Goal: Manage account settings

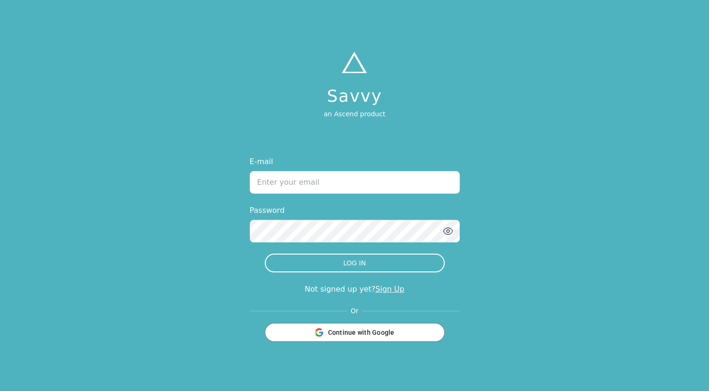
click at [329, 181] on input "E-mail" at bounding box center [355, 182] width 210 height 22
type input "[EMAIL_ADDRESS][DOMAIN_NAME]"
drag, startPoint x: 344, startPoint y: 177, endPoint x: 187, endPoint y: 182, distance: 156.6
click at [187, 182] on div "Savvy an Ascend product E-mail [EMAIL_ADDRESS][DOMAIN_NAME] Password LOG IN Not…" at bounding box center [354, 195] width 709 height 391
click at [118, 235] on div "Savvy an Ascend product E-mail Password LOG IN Not signed up yet? Sign Up Or Co…" at bounding box center [354, 195] width 709 height 391
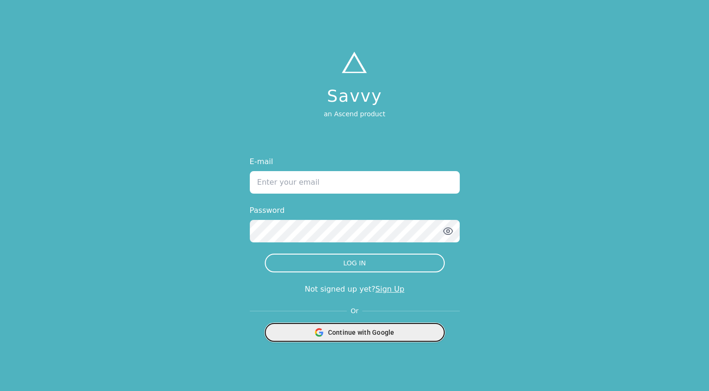
click at [316, 330] on icon "button" at bounding box center [318, 329] width 7 height 3
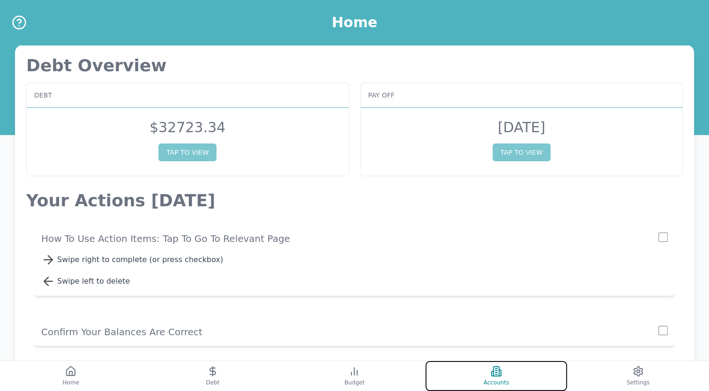
click at [499, 379] on span "Accounts" at bounding box center [497, 382] width 26 height 7
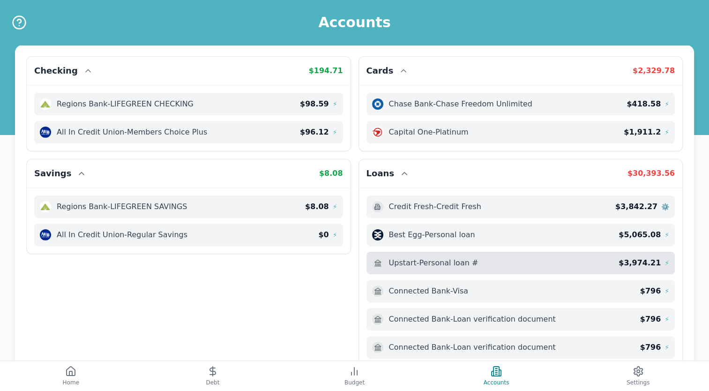
click at [665, 261] on span "⚡" at bounding box center [667, 262] width 5 height 9
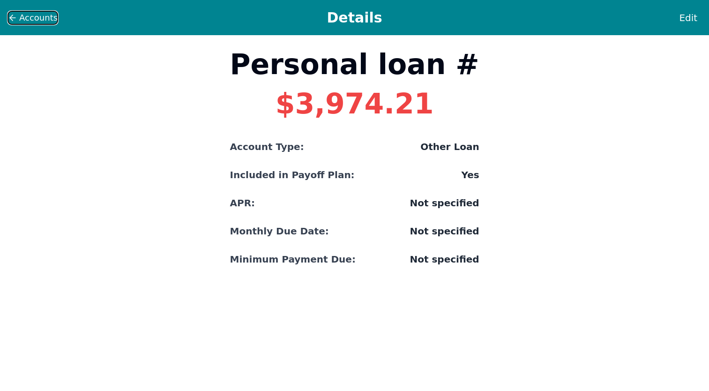
click at [45, 19] on span "Accounts" at bounding box center [38, 17] width 38 height 13
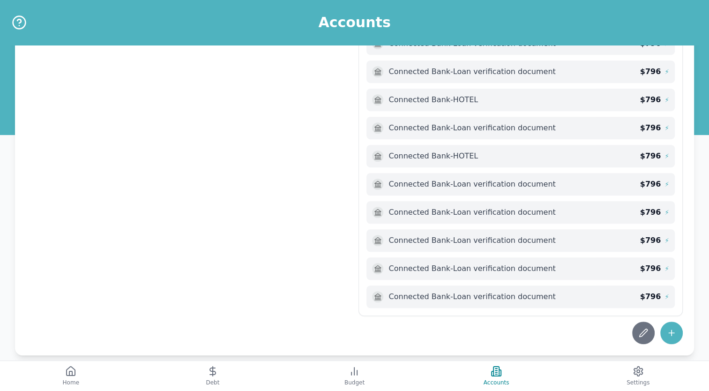
scroll to position [586, 0]
click at [648, 329] on icon at bounding box center [643, 331] width 9 height 9
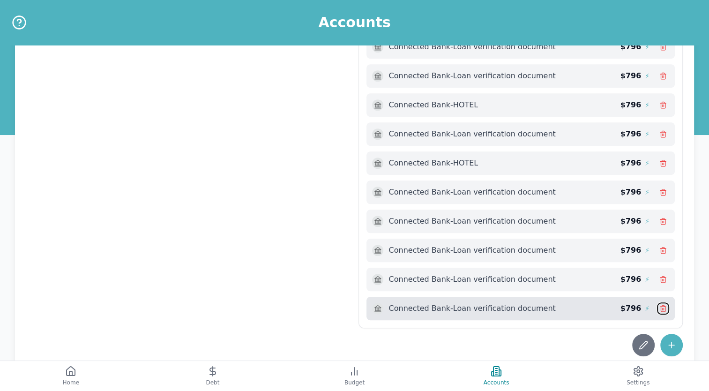
click at [666, 305] on icon at bounding box center [662, 308] width 7 height 7
click at [660, 305] on icon at bounding box center [662, 308] width 7 height 7
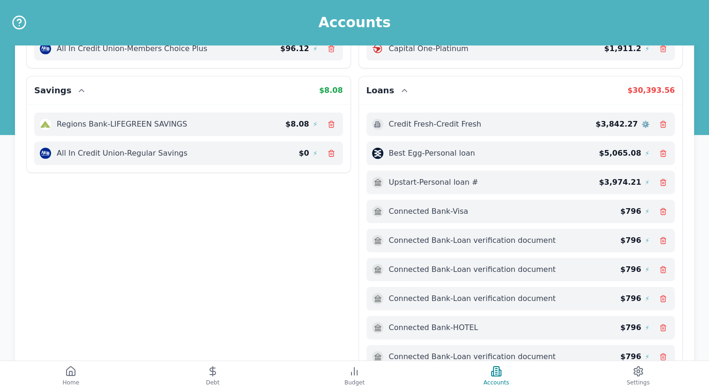
scroll to position [0, 0]
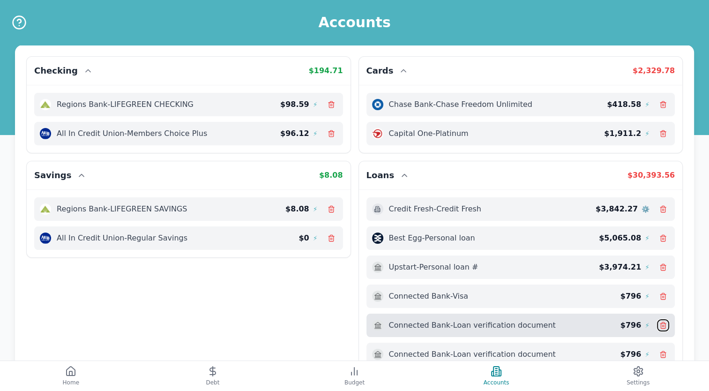
click at [668, 324] on button at bounding box center [663, 325] width 12 height 12
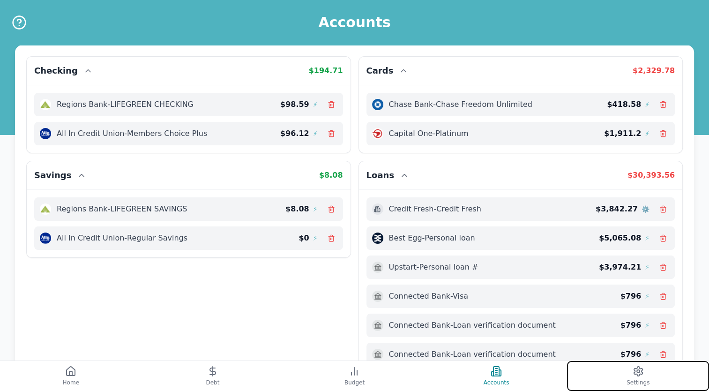
click at [633, 378] on button "Settings" at bounding box center [638, 376] width 142 height 30
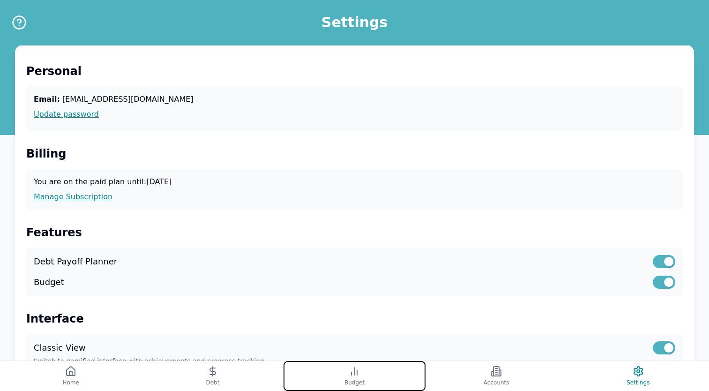
click at [367, 378] on button "Budget" at bounding box center [355, 376] width 142 height 30
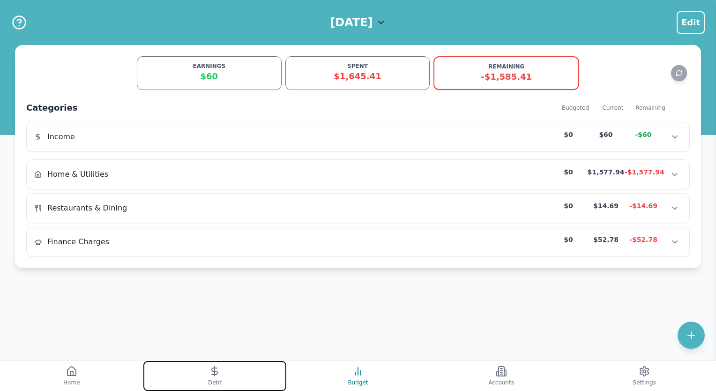
click at [216, 373] on icon at bounding box center [214, 371] width 11 height 11
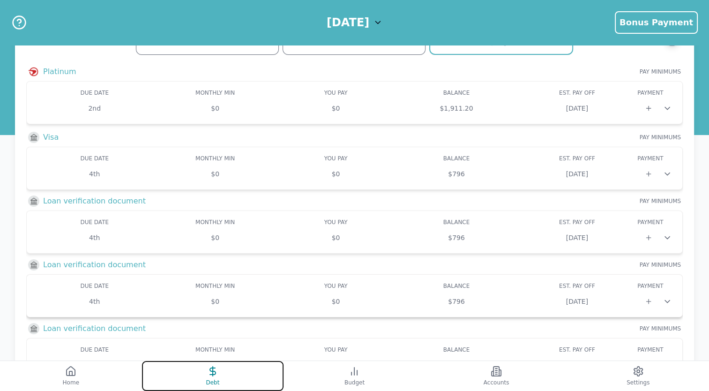
scroll to position [36, 0]
click at [117, 222] on div "DUE DATE" at bounding box center [94, 221] width 120 height 7
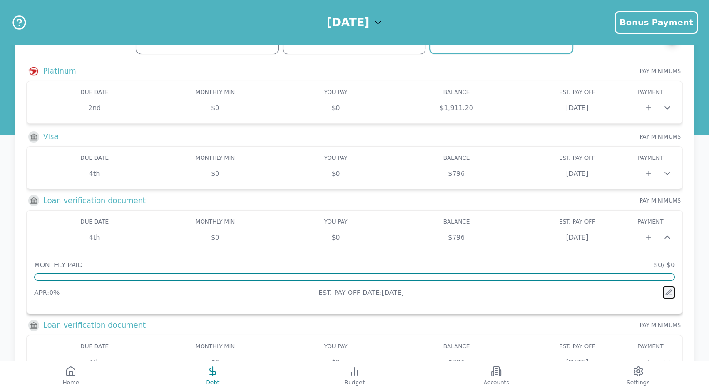
click at [664, 292] on button at bounding box center [669, 292] width 12 height 12
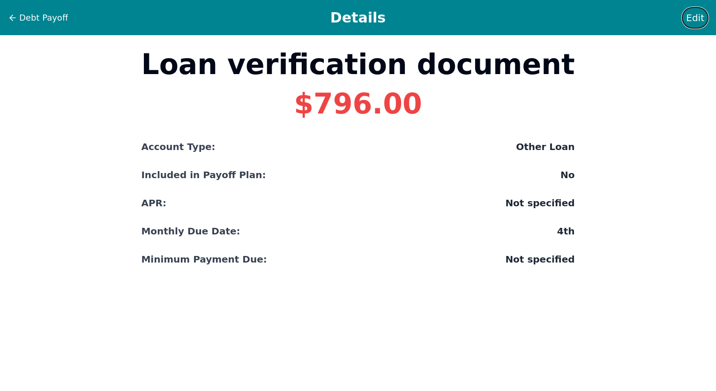
click at [698, 14] on span "Edit" at bounding box center [695, 17] width 18 height 13
select select "other"
select select "No"
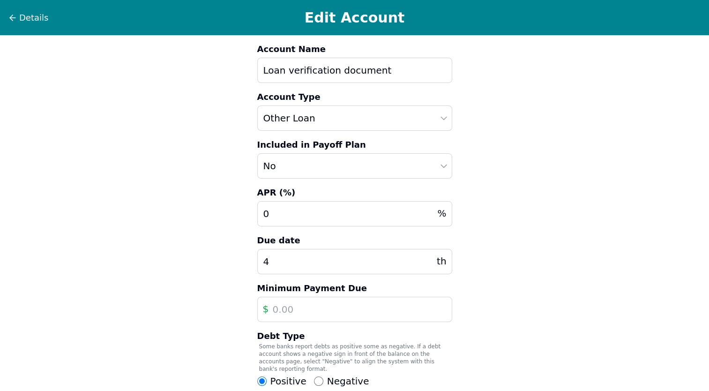
scroll to position [106, 0]
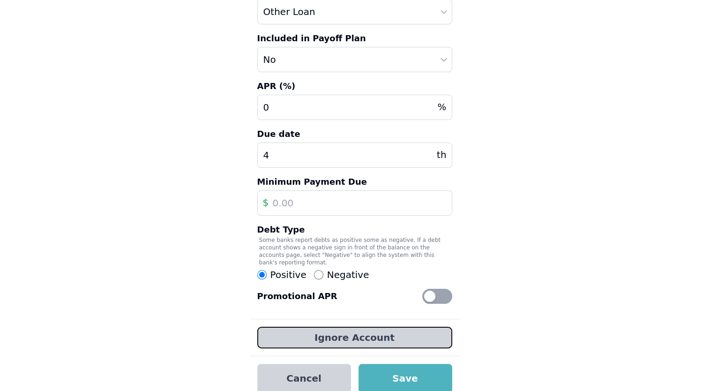
click at [309, 335] on button "Ignore Account" at bounding box center [354, 338] width 195 height 22
click at [321, 327] on button "Ignore Account" at bounding box center [354, 338] width 195 height 22
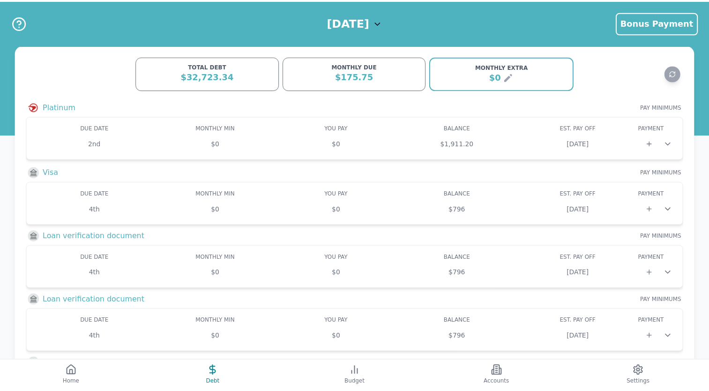
scroll to position [36, 0]
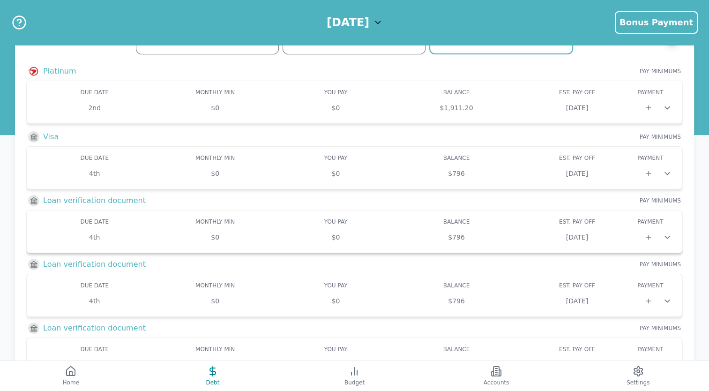
click at [669, 236] on icon at bounding box center [667, 236] width 9 height 9
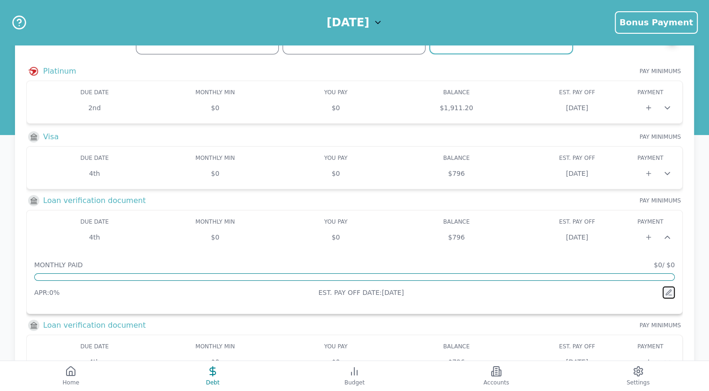
click at [670, 292] on icon at bounding box center [668, 292] width 7 height 7
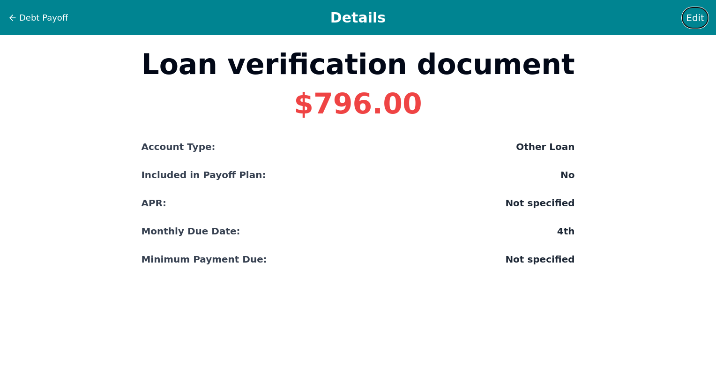
click at [699, 18] on span "Edit" at bounding box center [695, 17] width 18 height 13
select select "other"
select select "No"
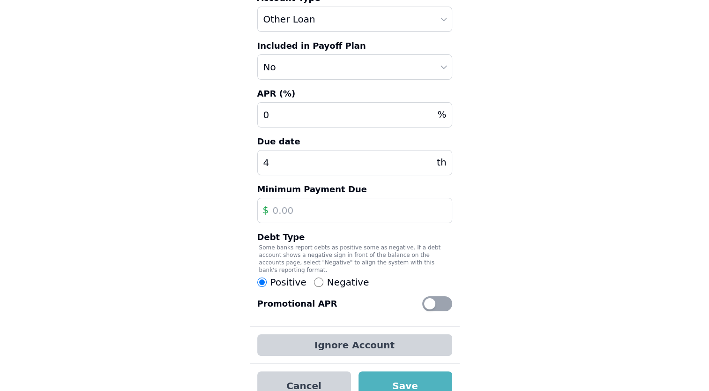
scroll to position [106, 0]
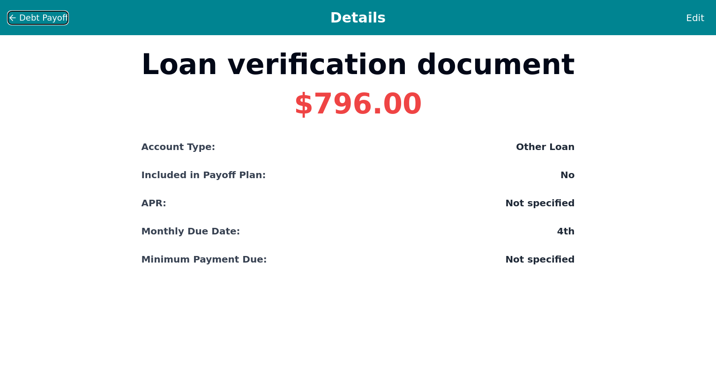
click at [9, 14] on icon at bounding box center [12, 17] width 9 height 9
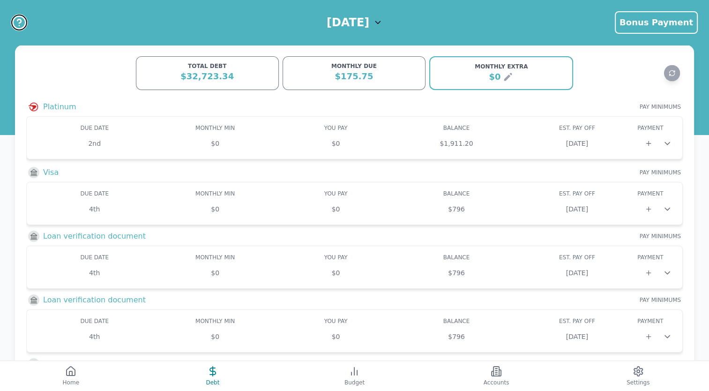
click at [20, 22] on icon "Help" at bounding box center [19, 22] width 15 height 15
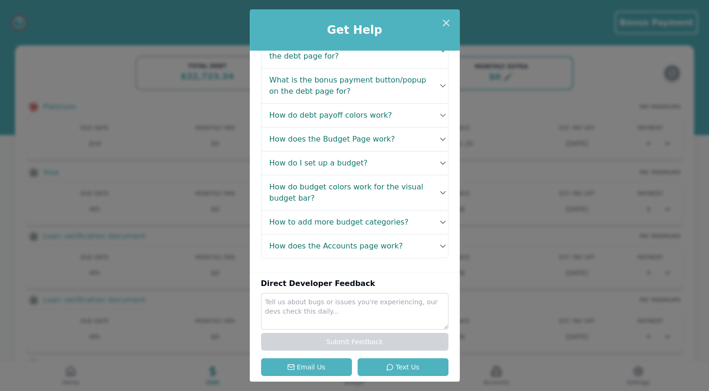
scroll to position [170, 0]
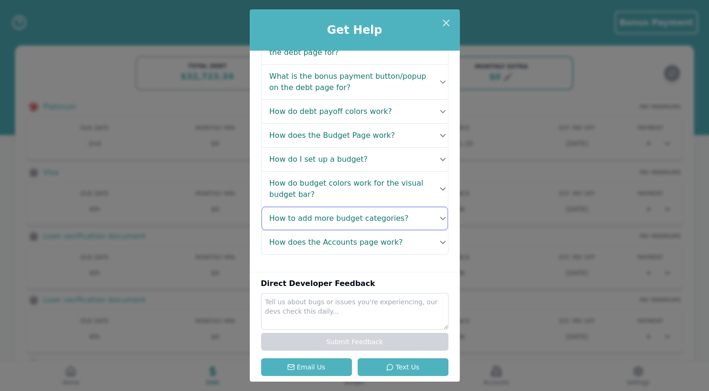
click at [369, 222] on button "How to add more budget categories?" at bounding box center [355, 218] width 187 height 23
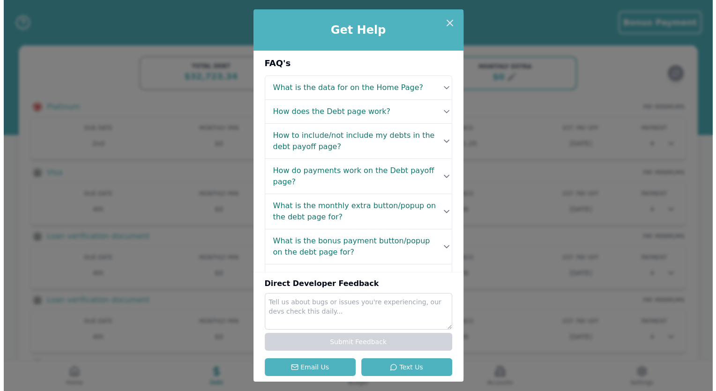
scroll to position [0, 0]
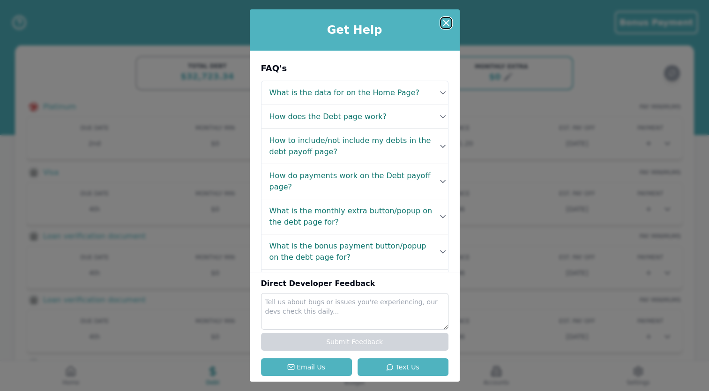
click at [447, 20] on icon at bounding box center [446, 22] width 11 height 11
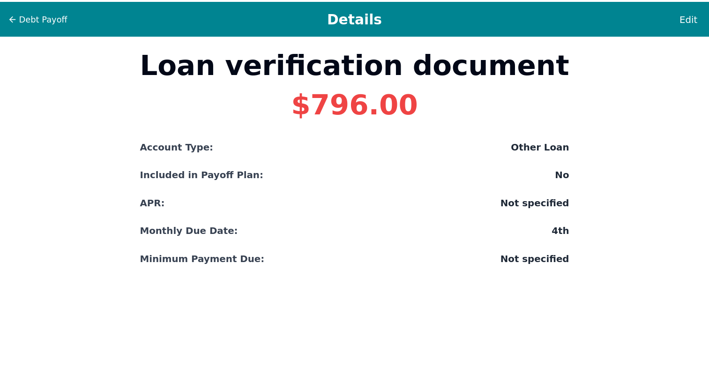
scroll to position [36, 0]
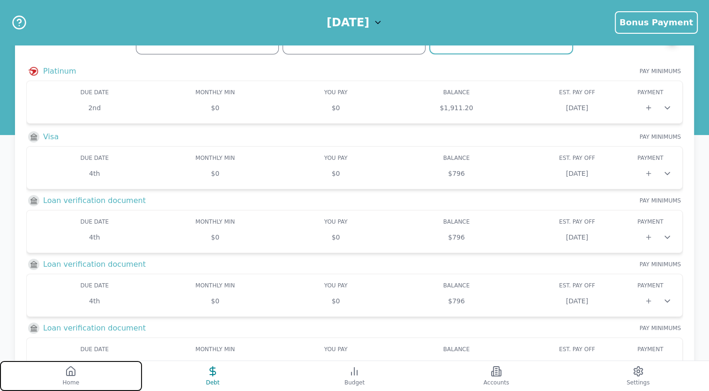
click at [69, 372] on icon at bounding box center [70, 371] width 11 height 11
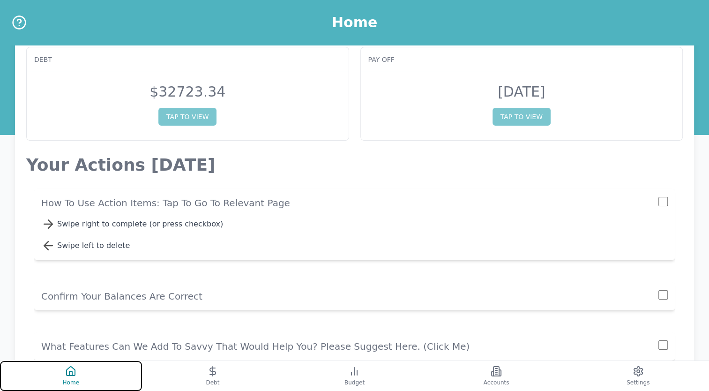
scroll to position [105, 0]
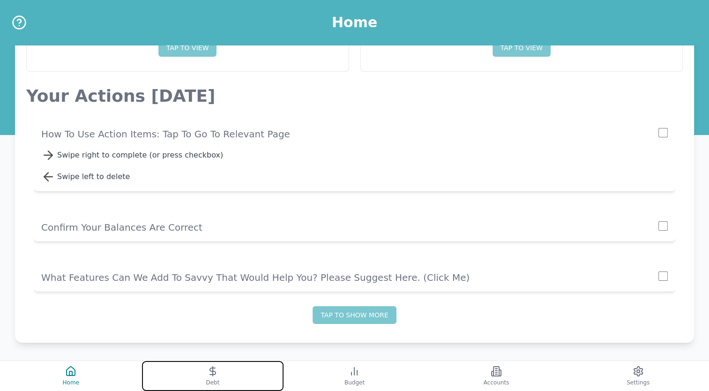
click at [214, 372] on icon at bounding box center [212, 371] width 11 height 11
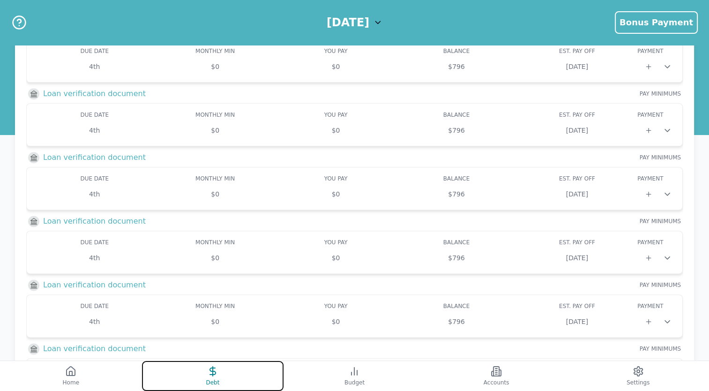
scroll to position [1543, 0]
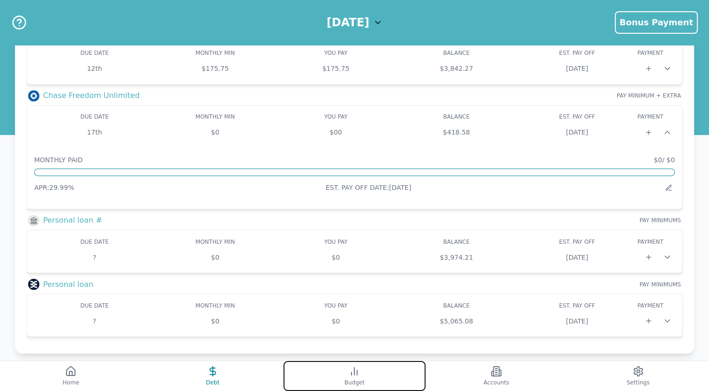
click at [377, 381] on button "Budget" at bounding box center [355, 376] width 142 height 30
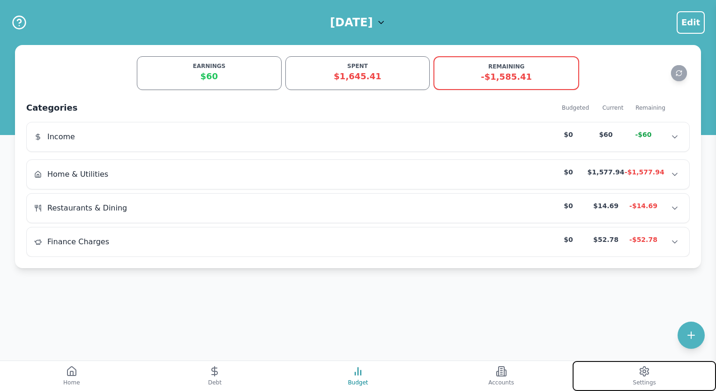
click at [641, 375] on icon at bounding box center [644, 371] width 11 height 11
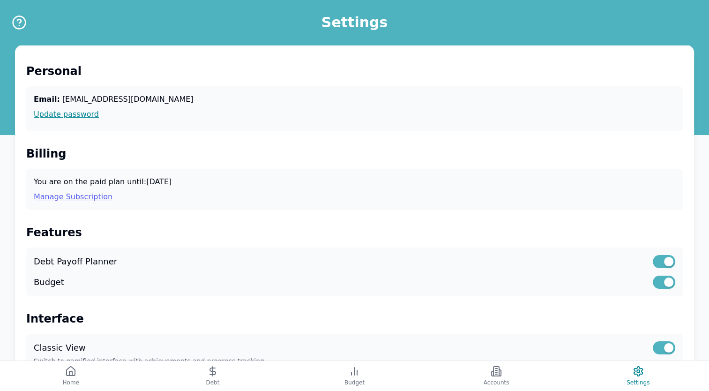
click at [61, 195] on link "Manage Subscription" at bounding box center [355, 196] width 642 height 11
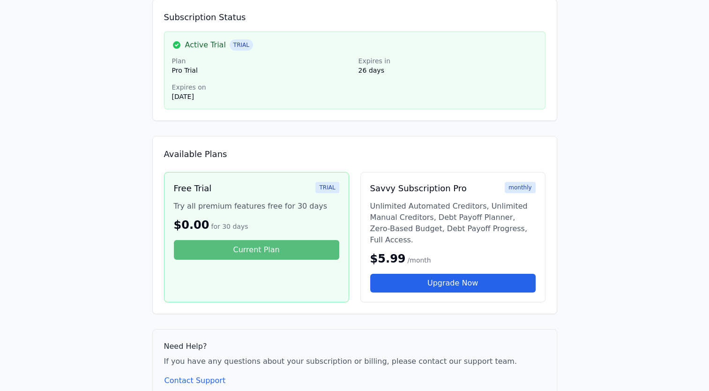
scroll to position [96, 0]
